Goal: Transaction & Acquisition: Book appointment/travel/reservation

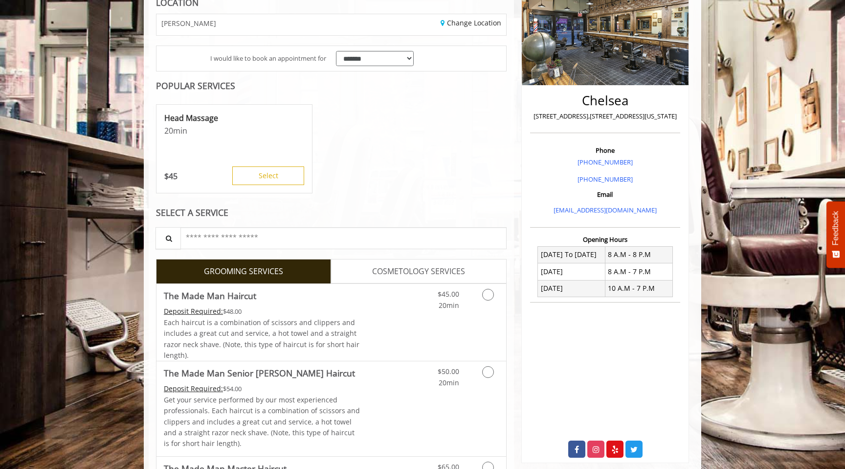
scroll to position [174, 0]
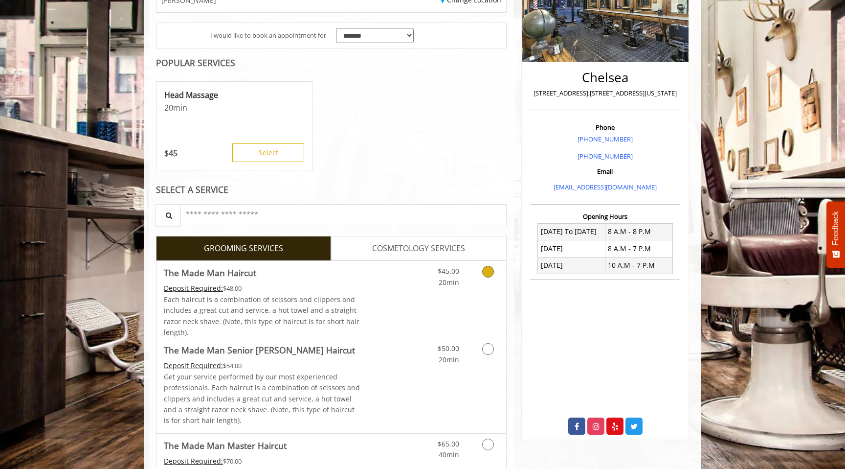
click at [486, 284] on link "Grooming services" at bounding box center [486, 274] width 25 height 27
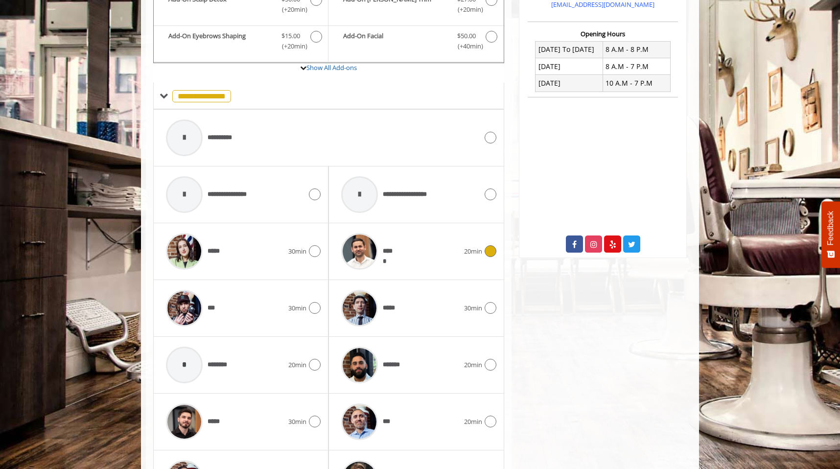
scroll to position [438, 0]
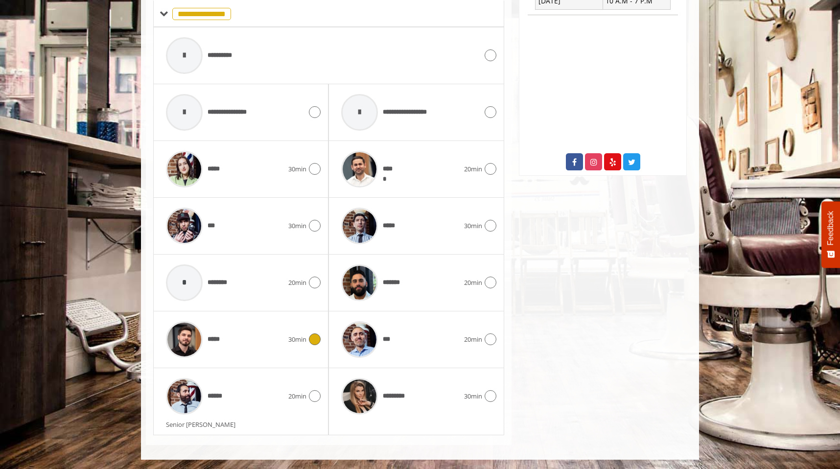
click at [314, 339] on icon at bounding box center [315, 339] width 12 height 12
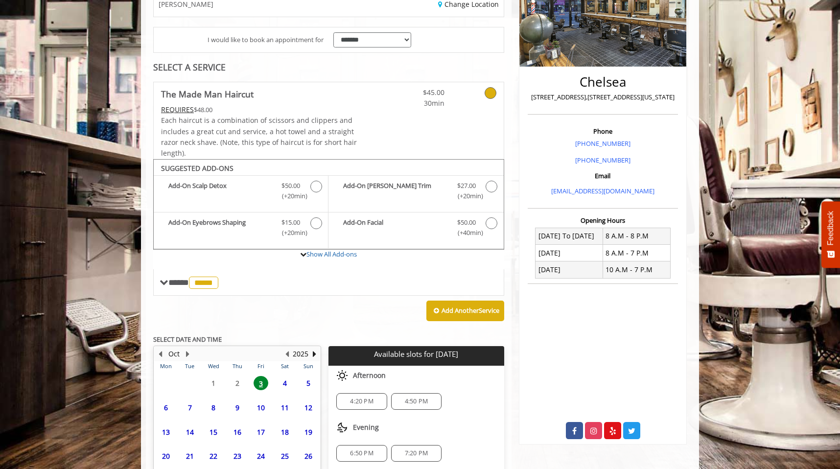
scroll to position [248, 0]
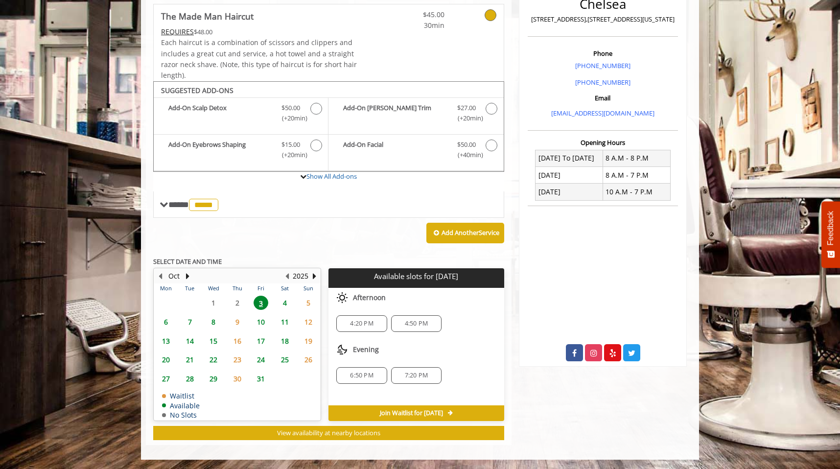
click at [363, 322] on span "4:20 PM" at bounding box center [361, 323] width 23 height 8
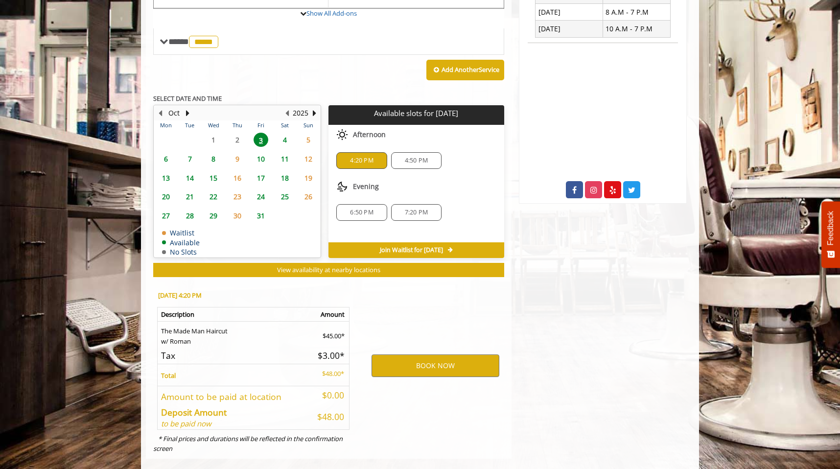
scroll to position [424, 0]
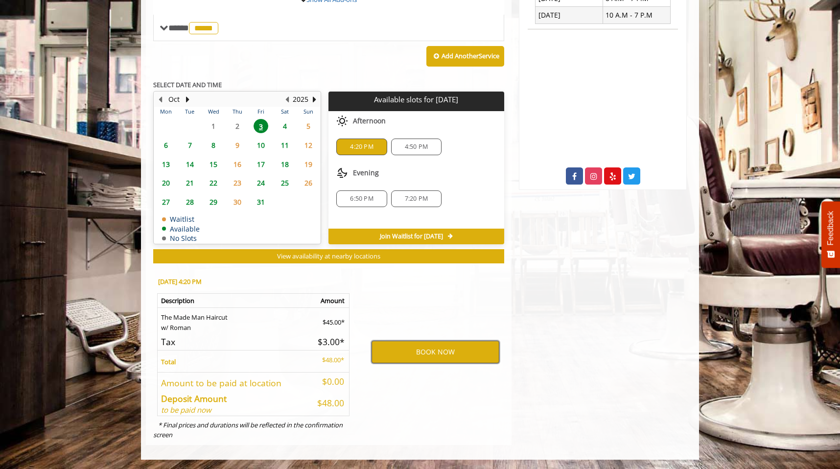
click at [421, 353] on button "BOOK NOW" at bounding box center [435, 352] width 128 height 23
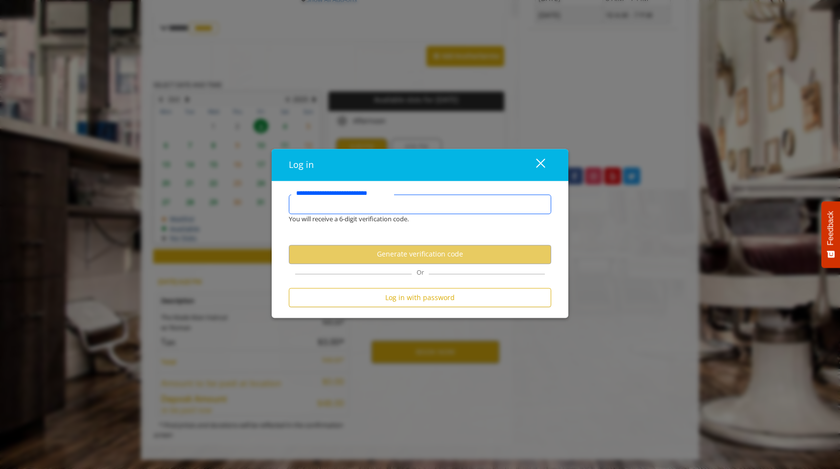
click at [377, 211] on input "**********" at bounding box center [420, 205] width 262 height 20
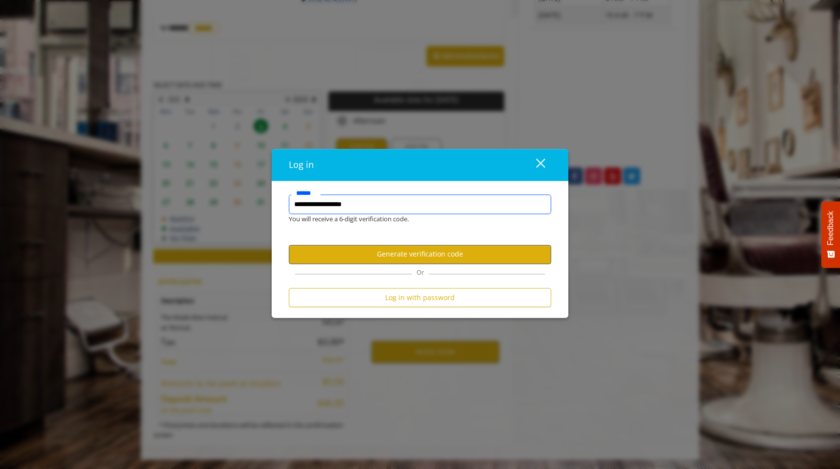
type input "**********"
click at [415, 249] on button "Generate verification code" at bounding box center [420, 254] width 262 height 19
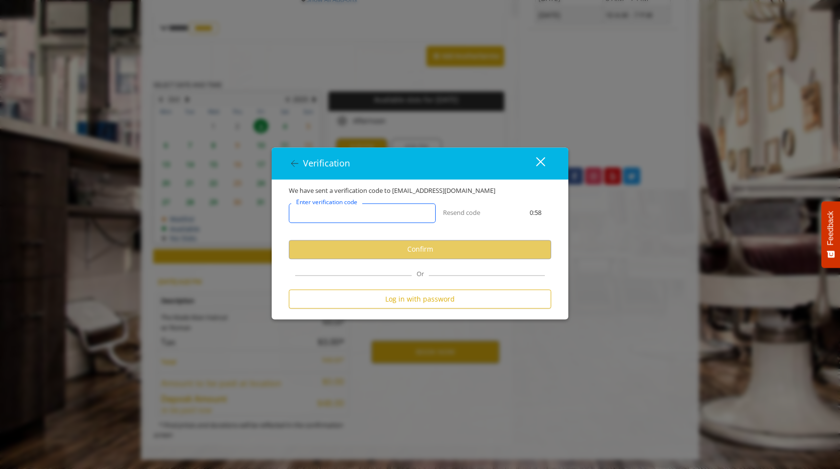
click at [406, 214] on input "Enter verification code" at bounding box center [362, 213] width 147 height 20
paste input "******"
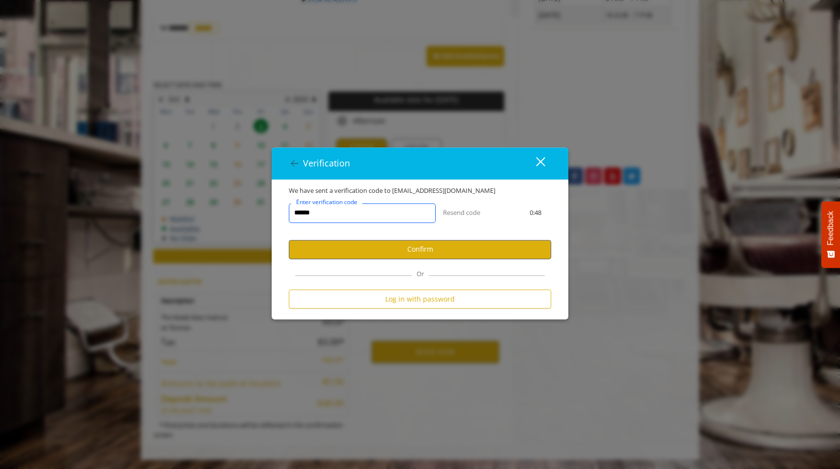
type input "******"
click at [462, 245] on button "Confirm" at bounding box center [420, 249] width 262 height 19
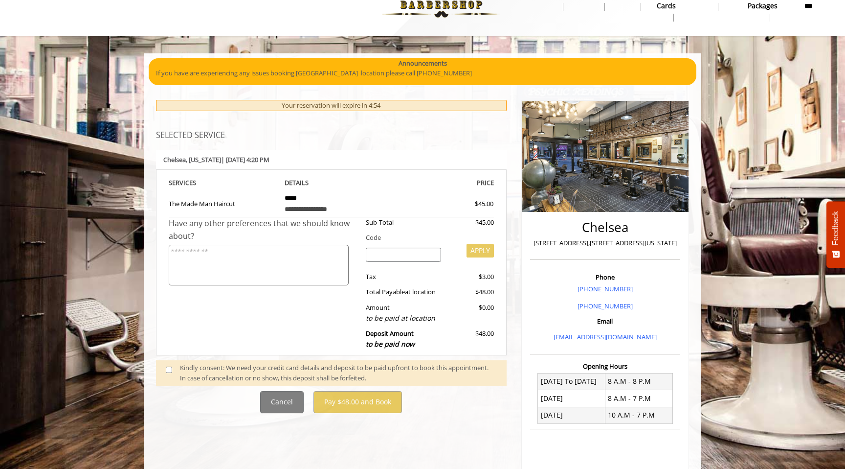
scroll to position [25, 0]
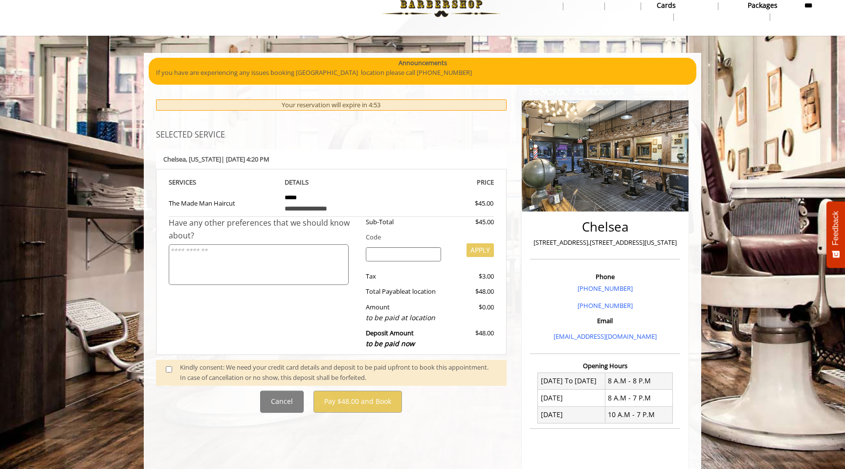
click at [192, 370] on div "Kindly consent: We need your credit card details and deposit to be paid upfront…" at bounding box center [338, 372] width 317 height 21
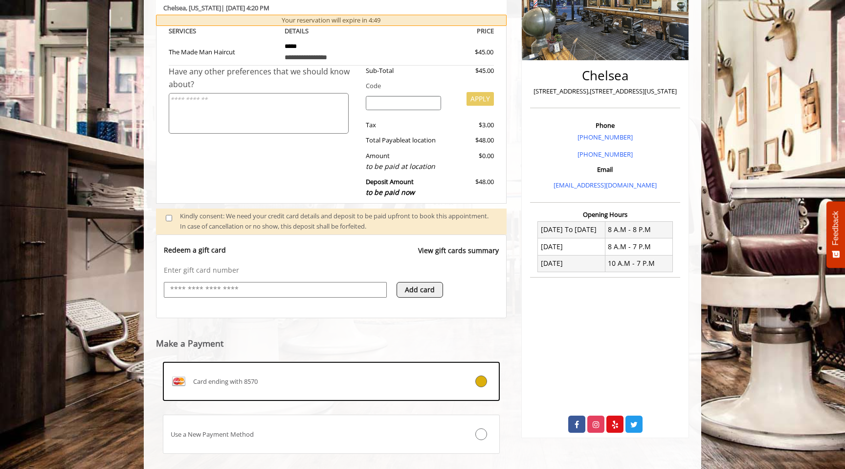
scroll to position [175, 0]
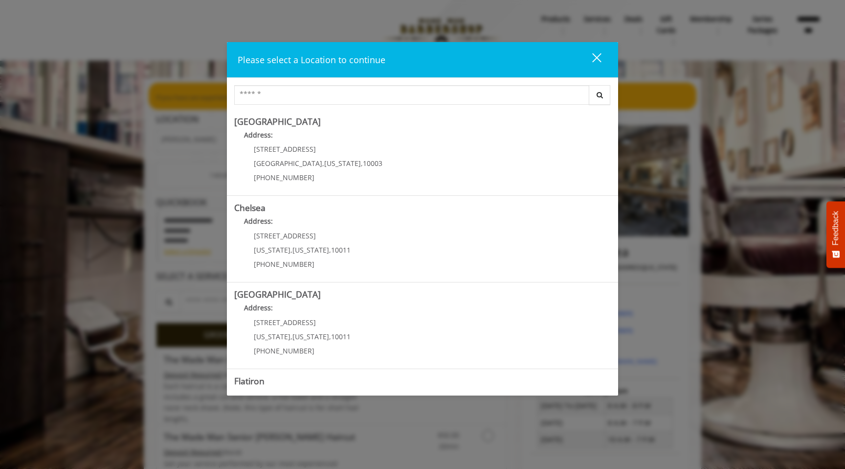
click at [597, 56] on div "close" at bounding box center [591, 59] width 20 height 15
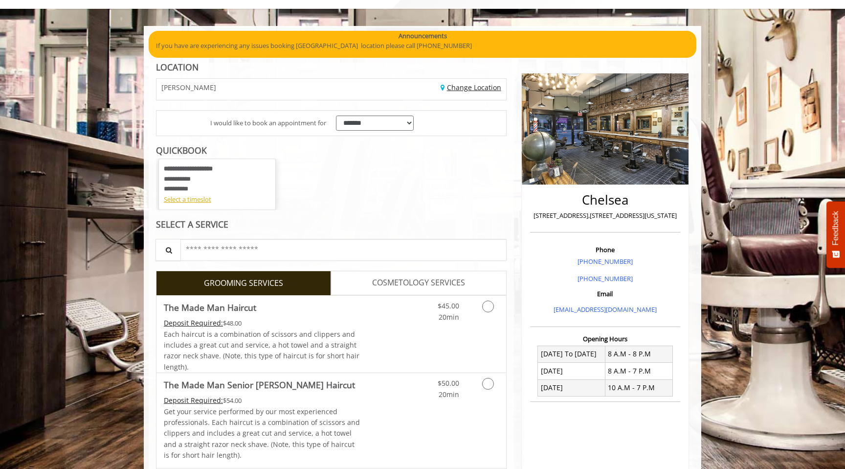
scroll to position [123, 0]
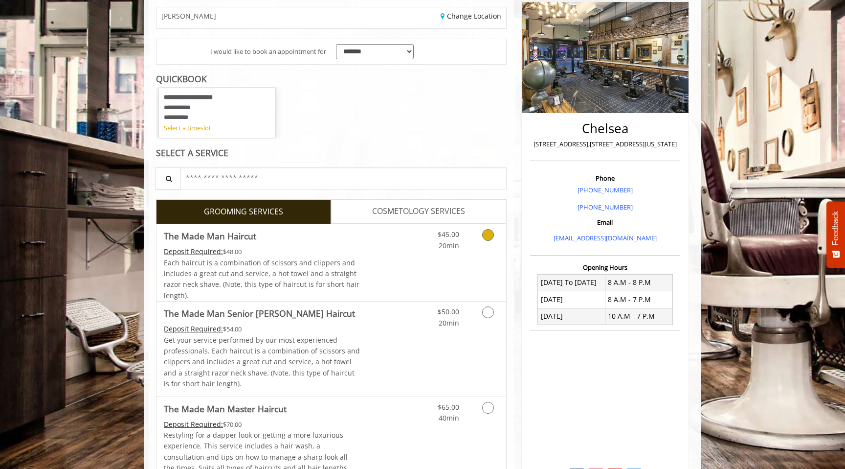
click at [504, 246] on div "Grooming services" at bounding box center [487, 237] width 40 height 27
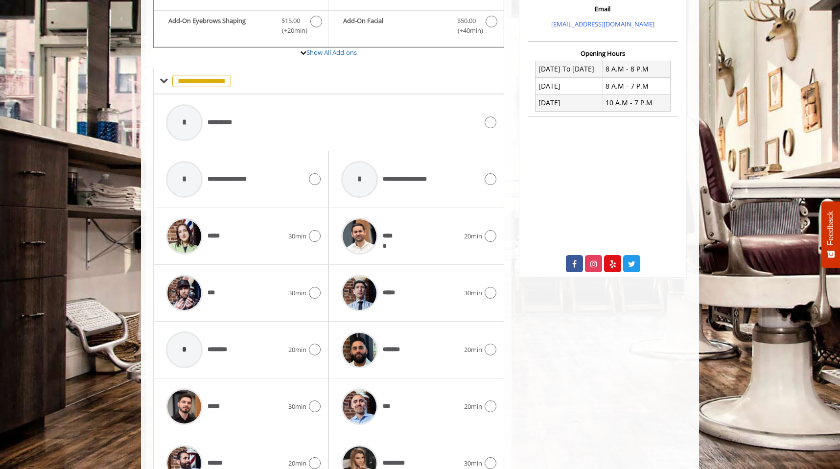
scroll to position [404, 0]
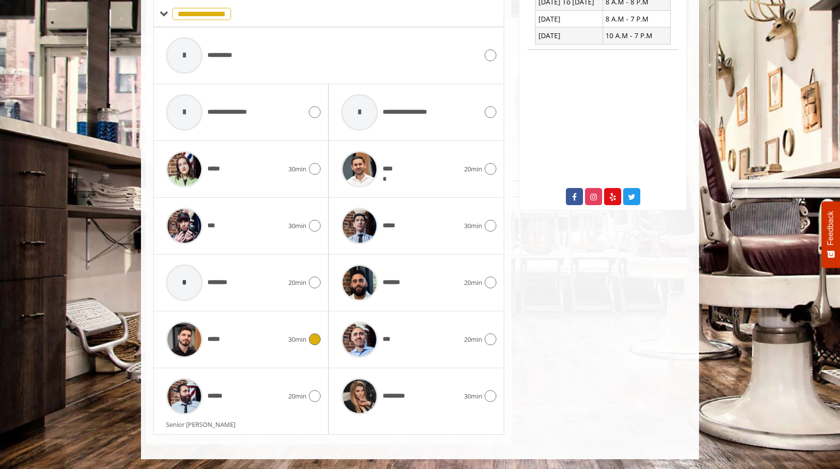
click at [304, 345] on div "***** 30min" at bounding box center [241, 339] width 160 height 46
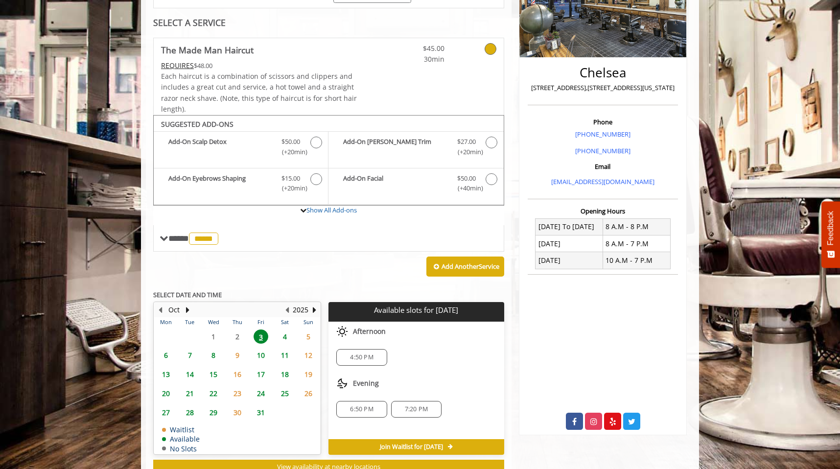
scroll to position [212, 0]
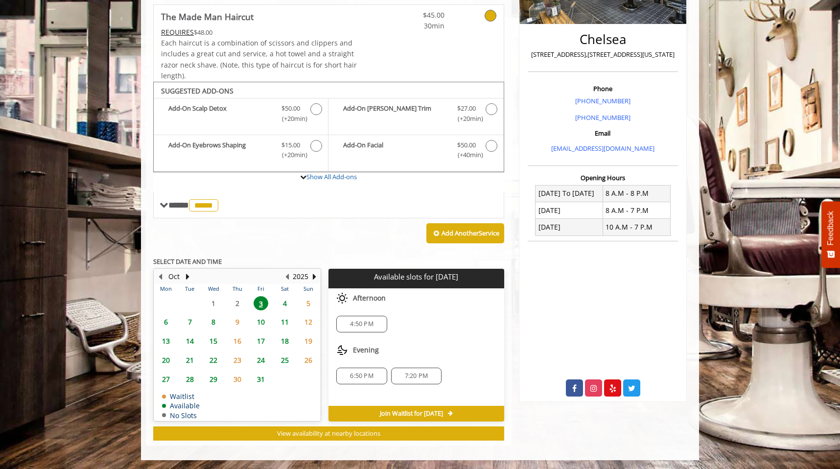
click at [360, 323] on span "4:50 PM" at bounding box center [361, 324] width 23 height 8
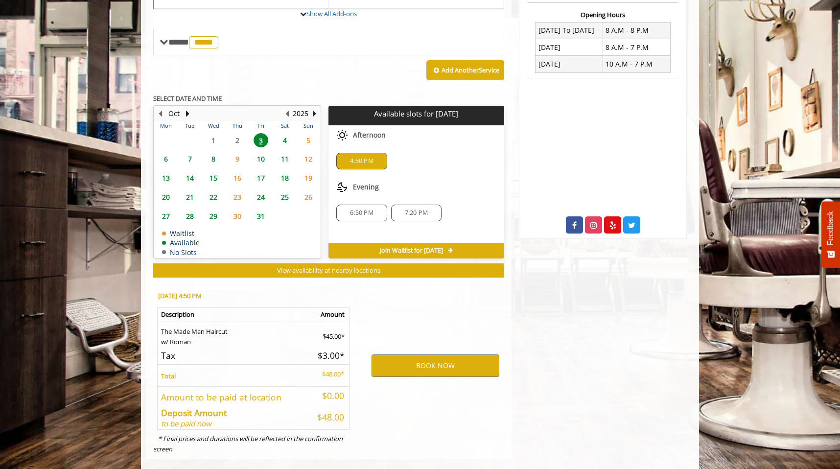
scroll to position [389, 0]
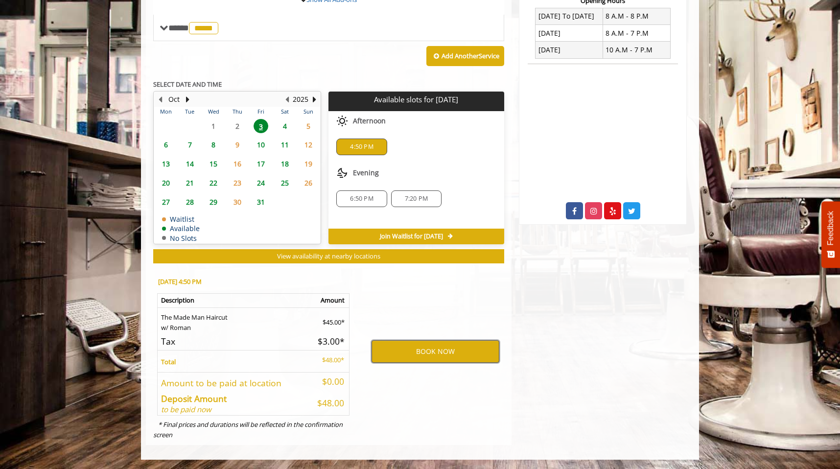
click at [377, 350] on button "BOOK NOW" at bounding box center [435, 351] width 128 height 23
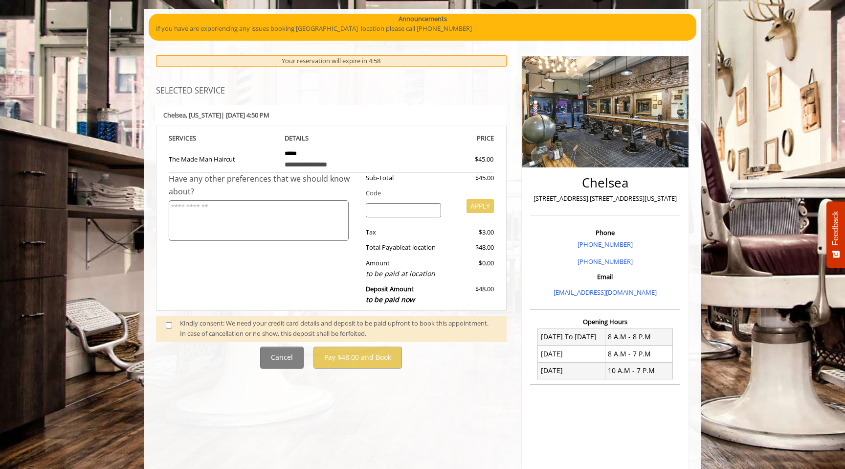
scroll to position [94, 0]
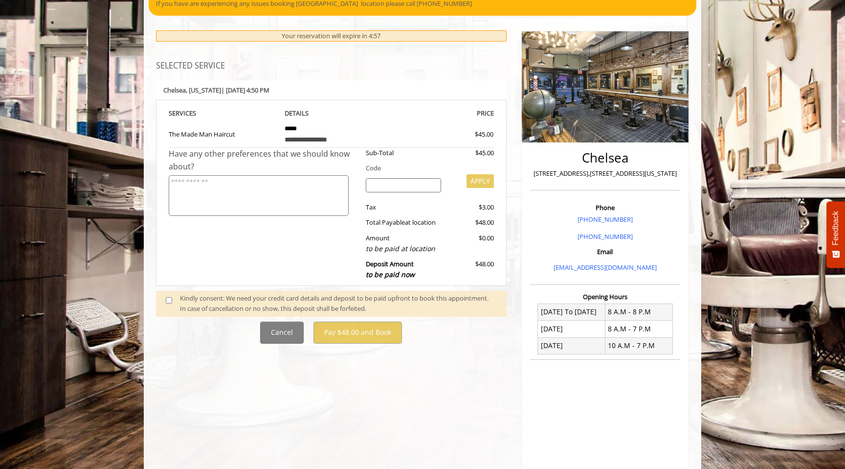
click at [233, 298] on div "Kindly consent: We need your credit card details and deposit to be paid upfront…" at bounding box center [338, 303] width 317 height 21
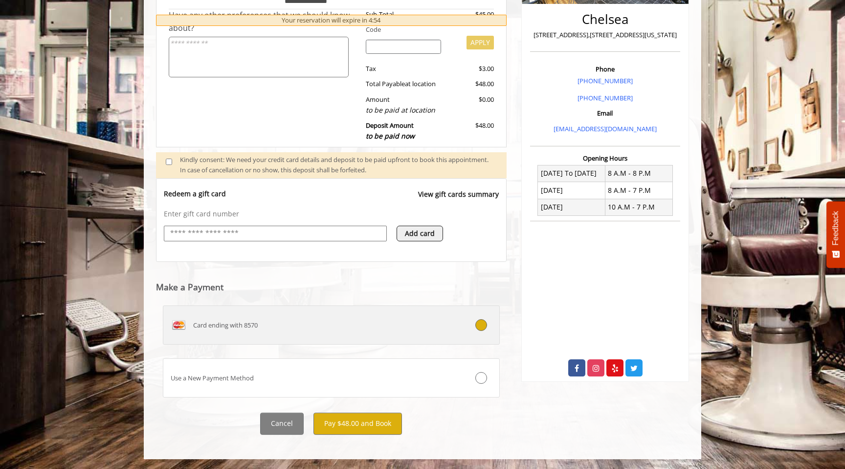
click at [297, 343] on label "Card ending with 8570" at bounding box center [331, 324] width 337 height 39
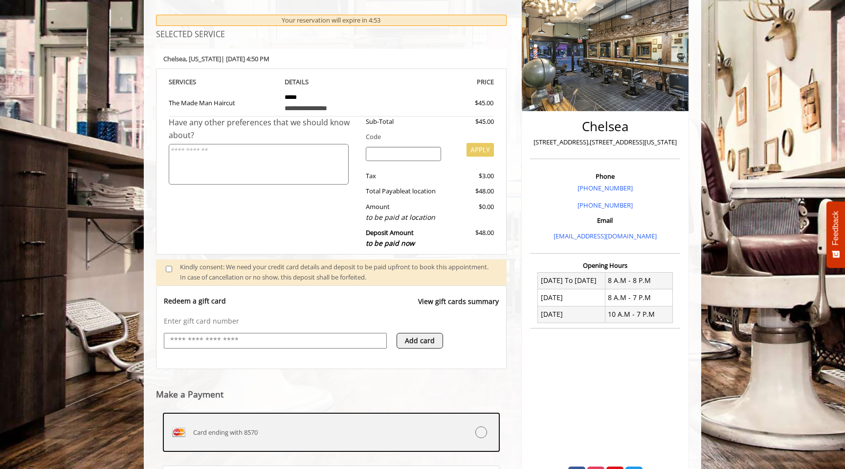
click at [307, 422] on label "Card ending with 8570" at bounding box center [331, 431] width 337 height 39
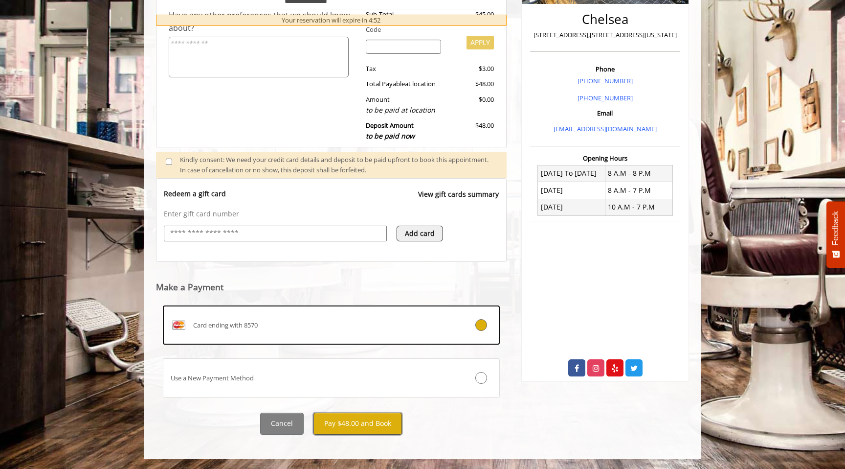
click at [338, 423] on button "Pay $48.00 and Book" at bounding box center [358, 423] width 89 height 22
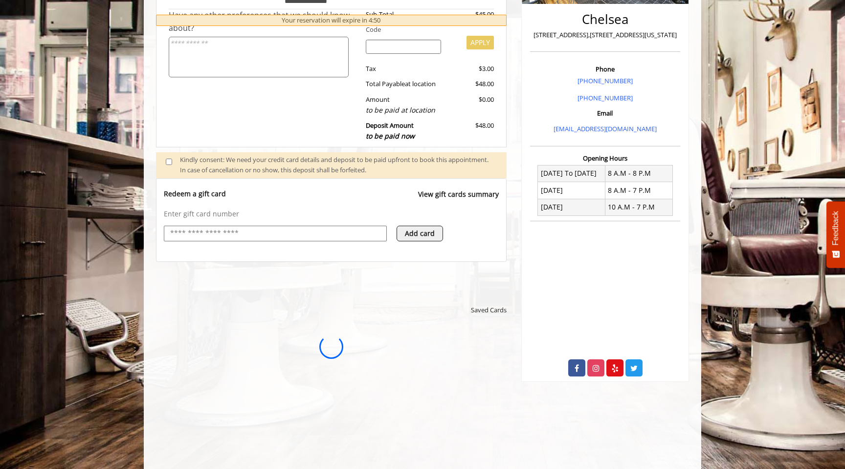
scroll to position [0, 0]
